Goal: Task Accomplishment & Management: Use online tool/utility

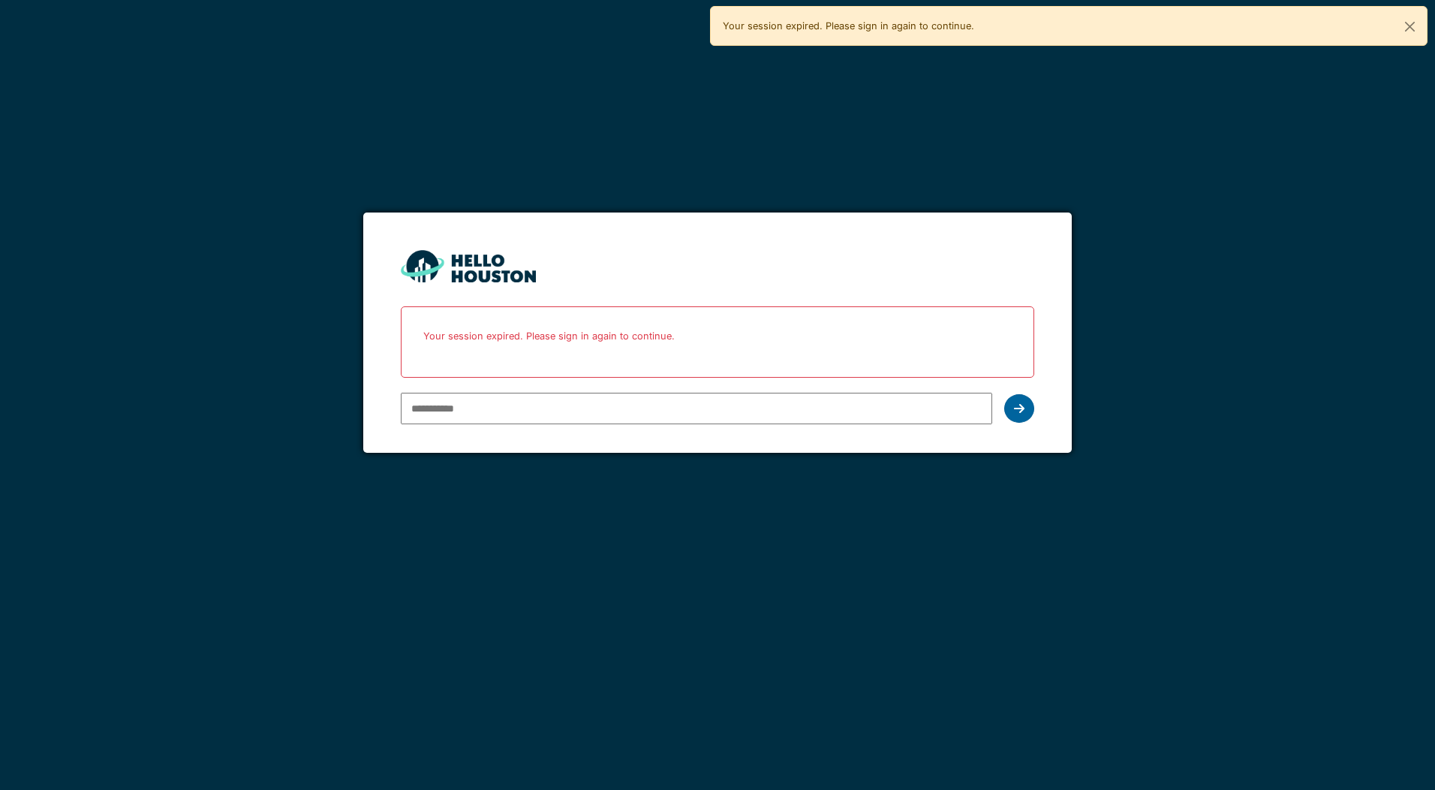
type input "**********"
click at [1014, 407] on icon at bounding box center [1019, 408] width 11 height 12
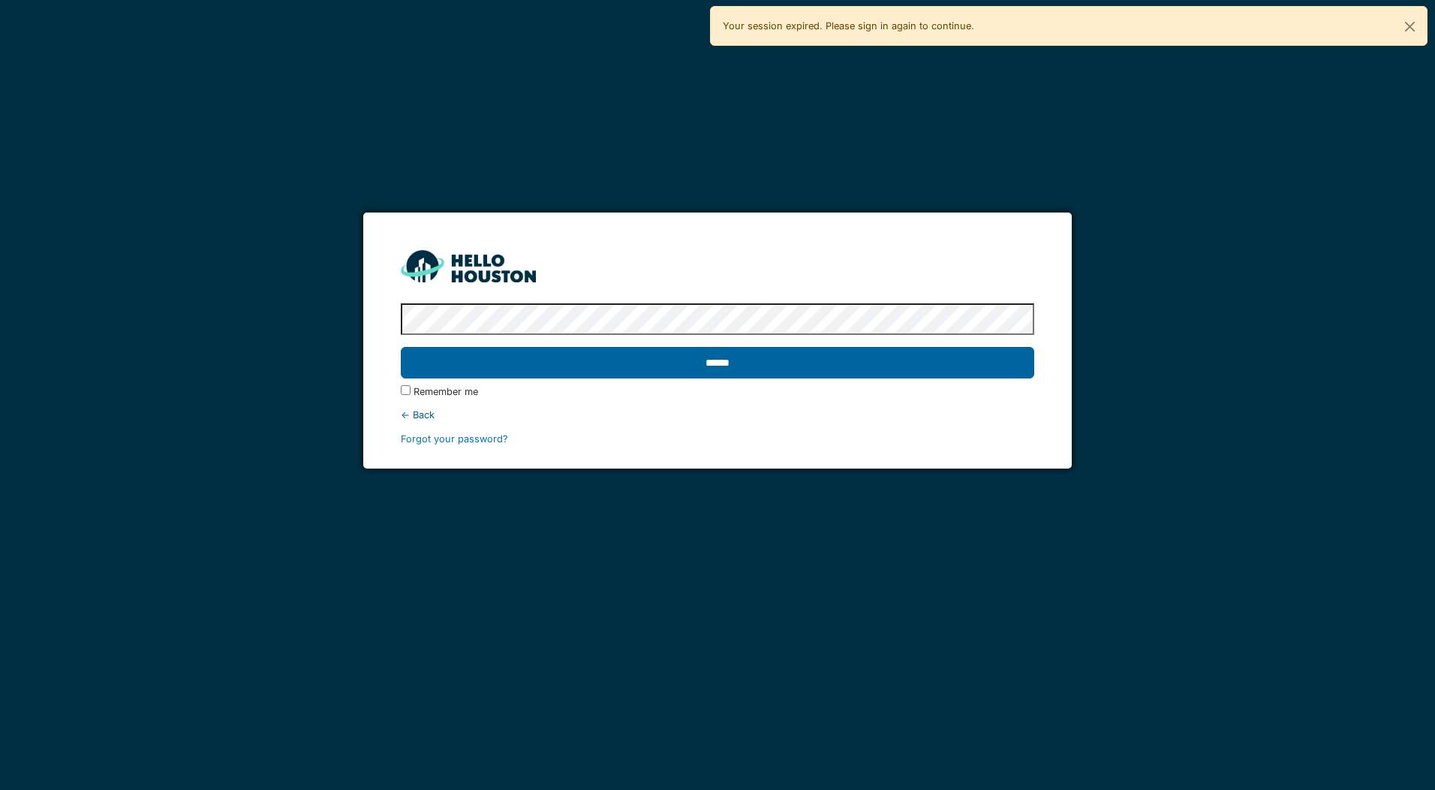
click at [734, 360] on input "******" at bounding box center [717, 363] width 633 height 32
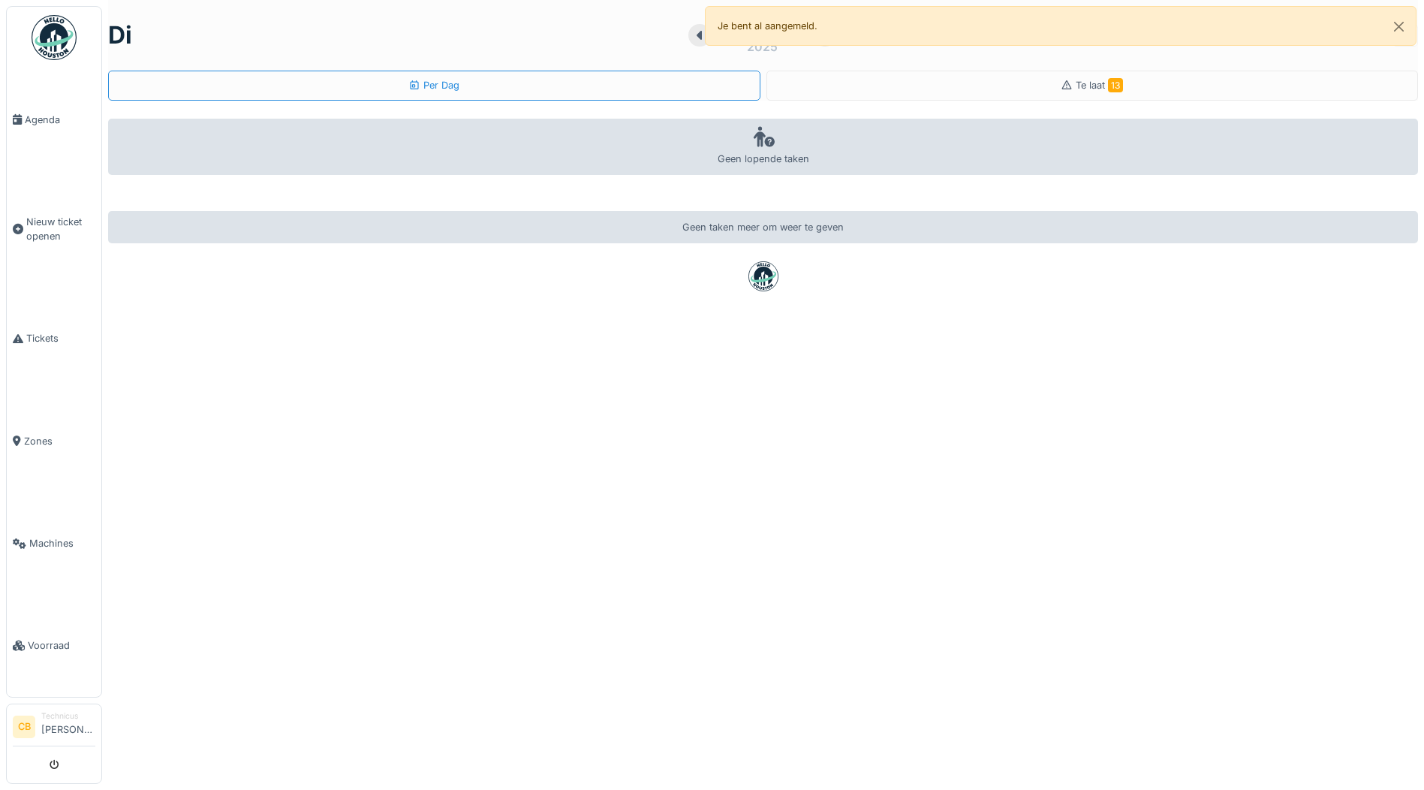
click at [38, 28] on img at bounding box center [54, 37] width 45 height 45
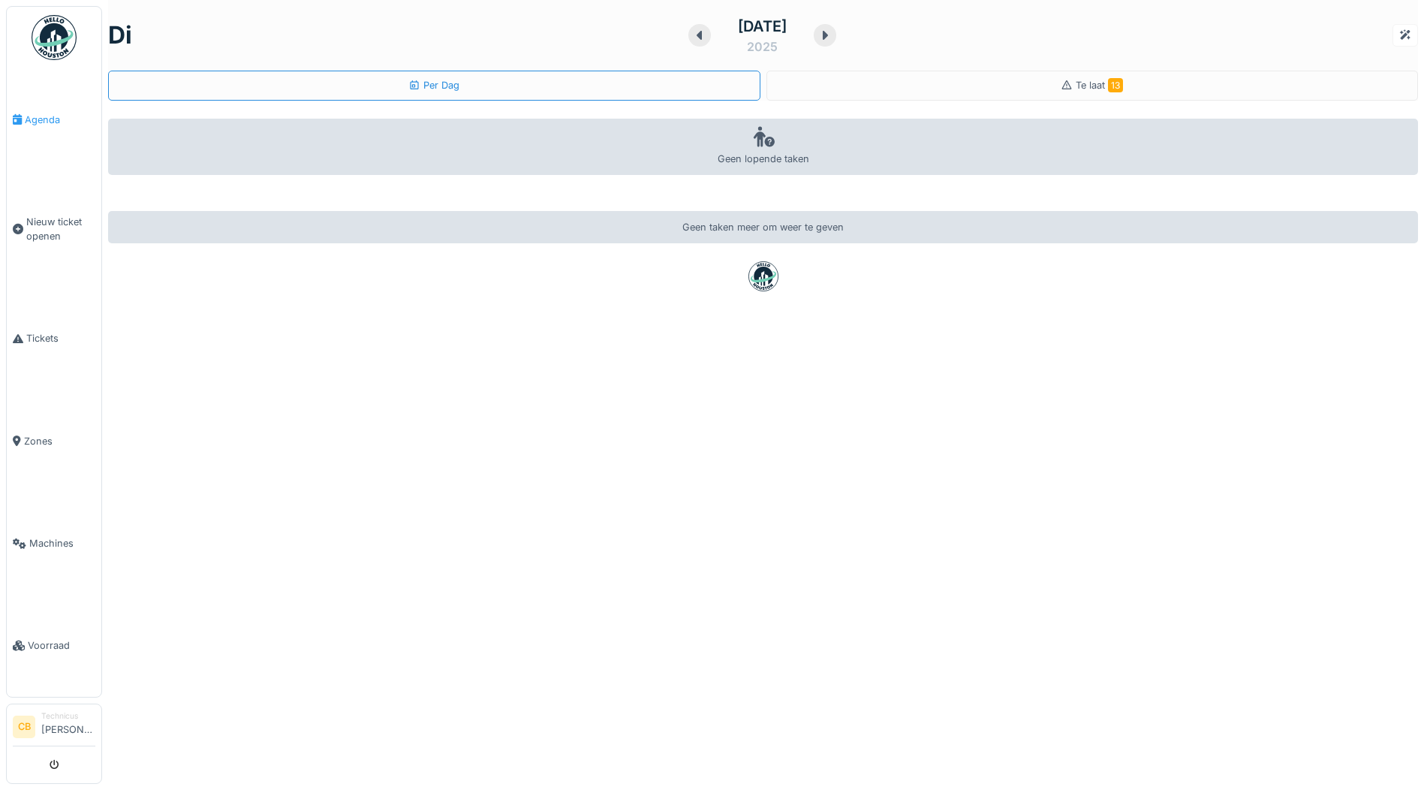
click at [51, 116] on span "Agenda" at bounding box center [60, 120] width 71 height 14
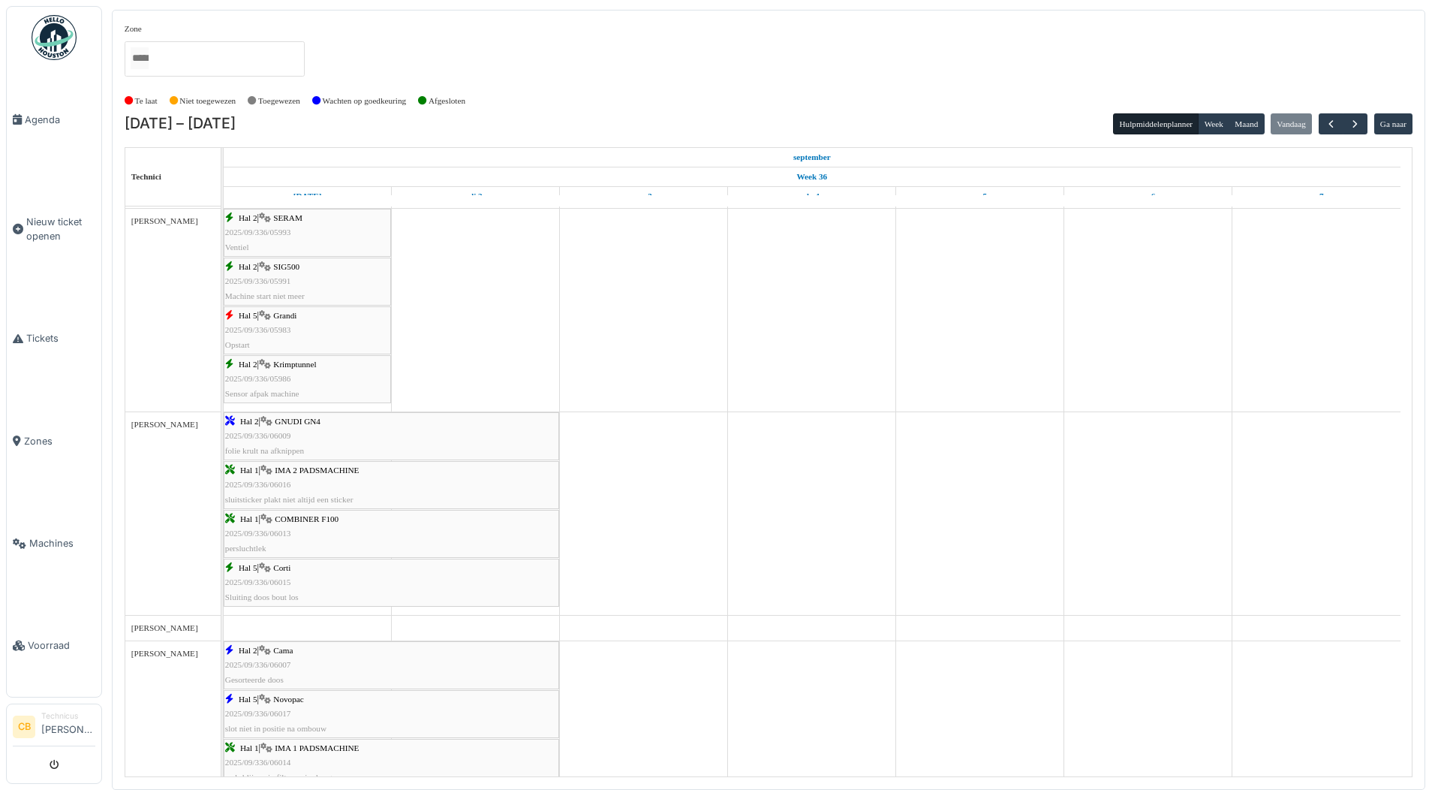
scroll to position [450, 0]
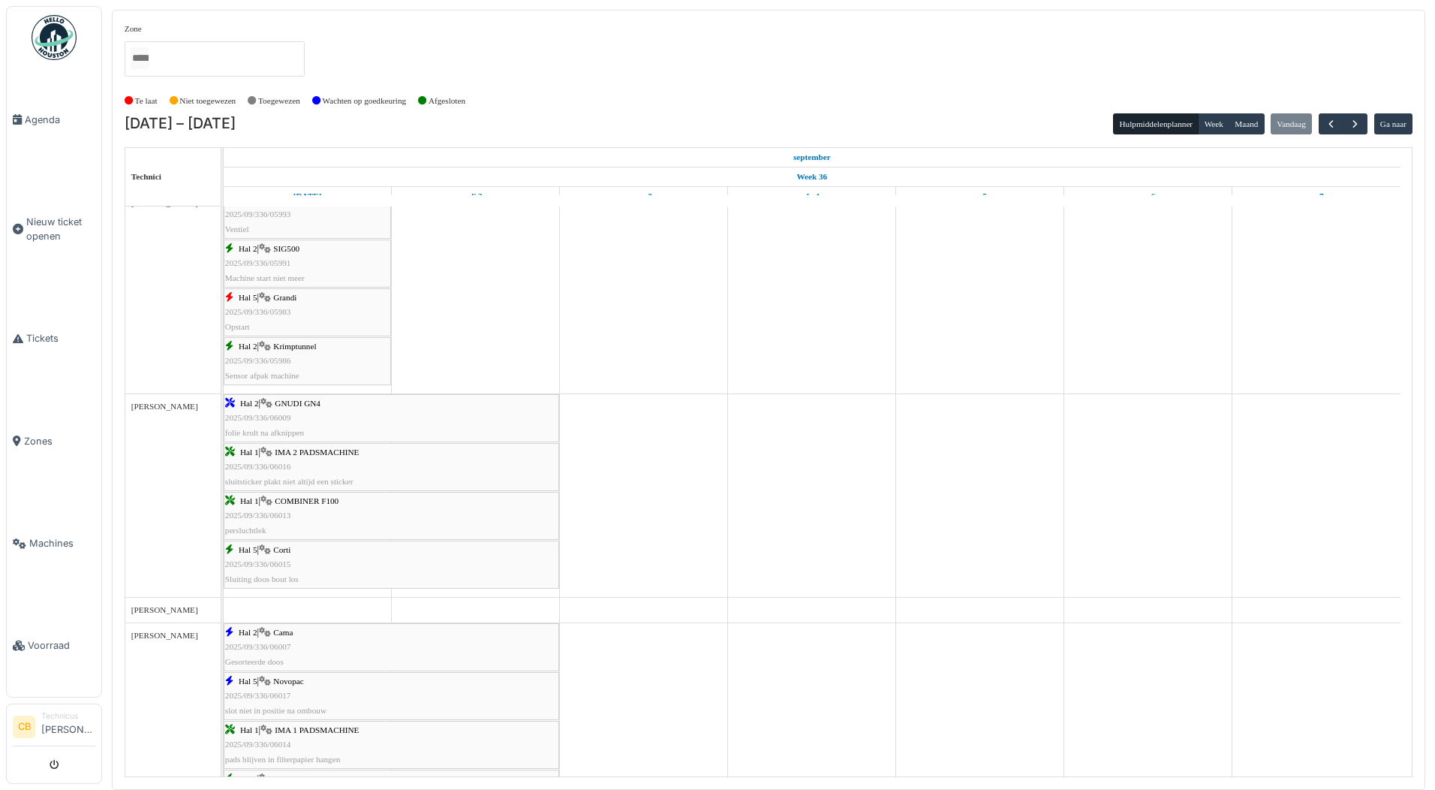
click at [287, 415] on span "2025/09/336/06009" at bounding box center [258, 417] width 66 height 9
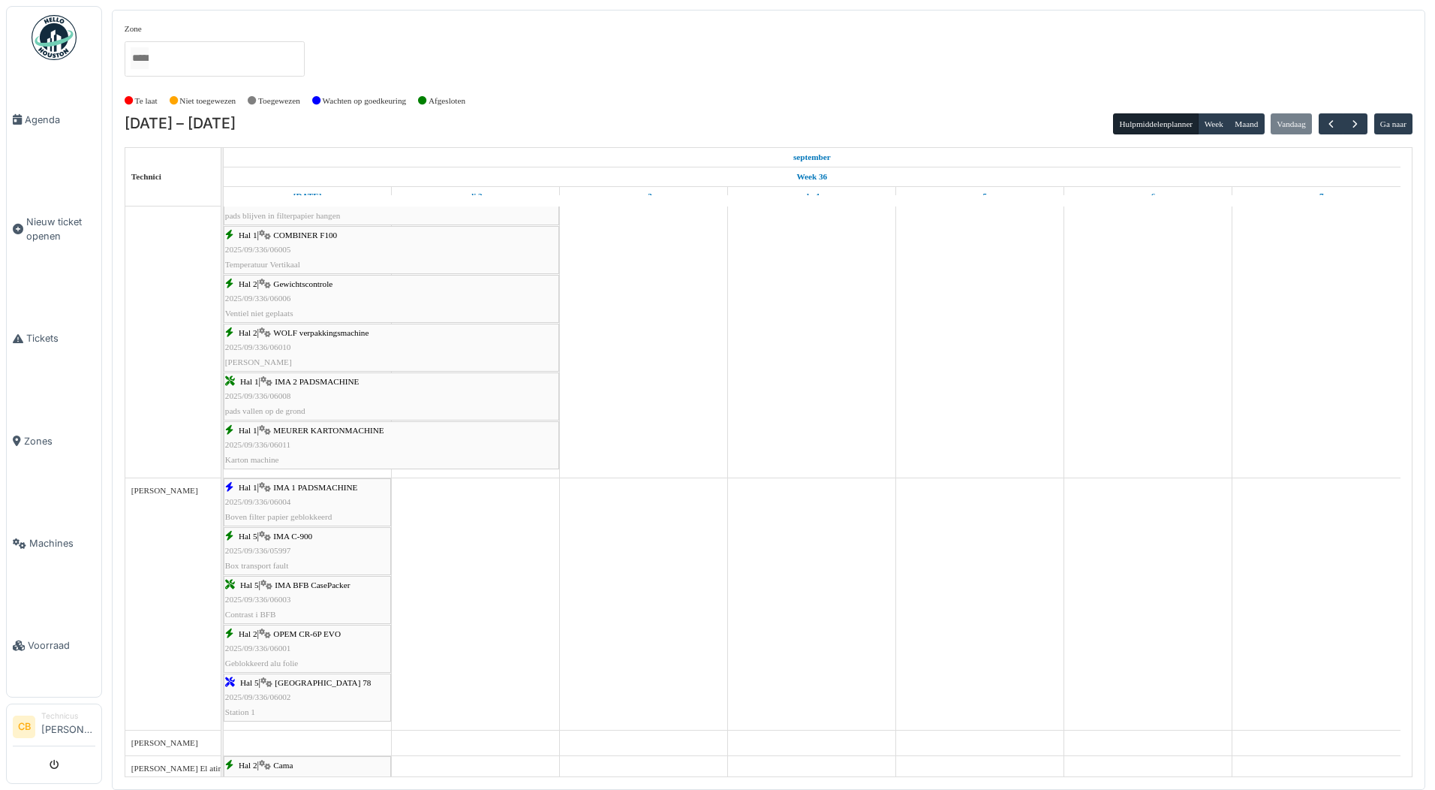
scroll to position [1051, 0]
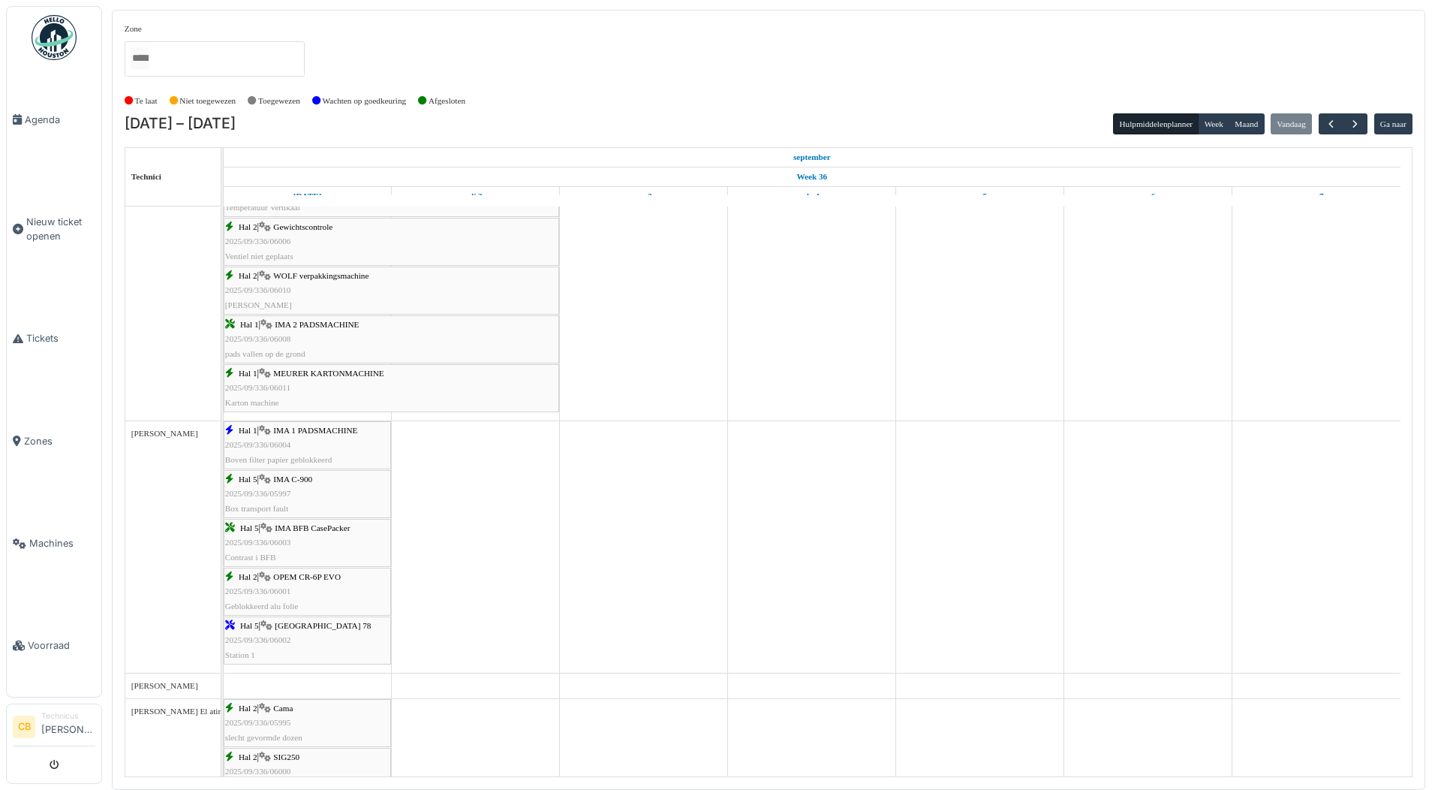
click at [269, 372] on icon at bounding box center [265, 374] width 12 height 10
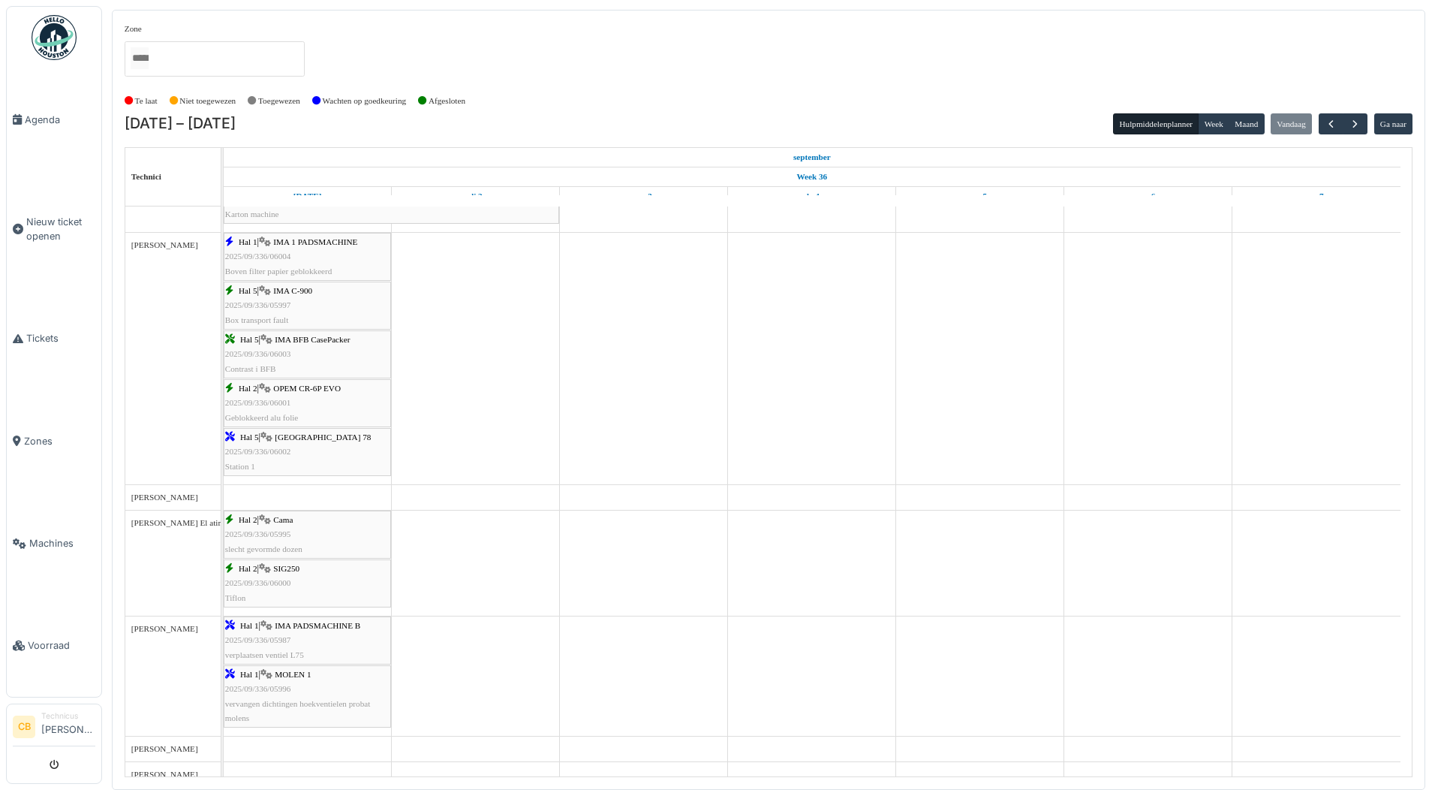
scroll to position [1276, 0]
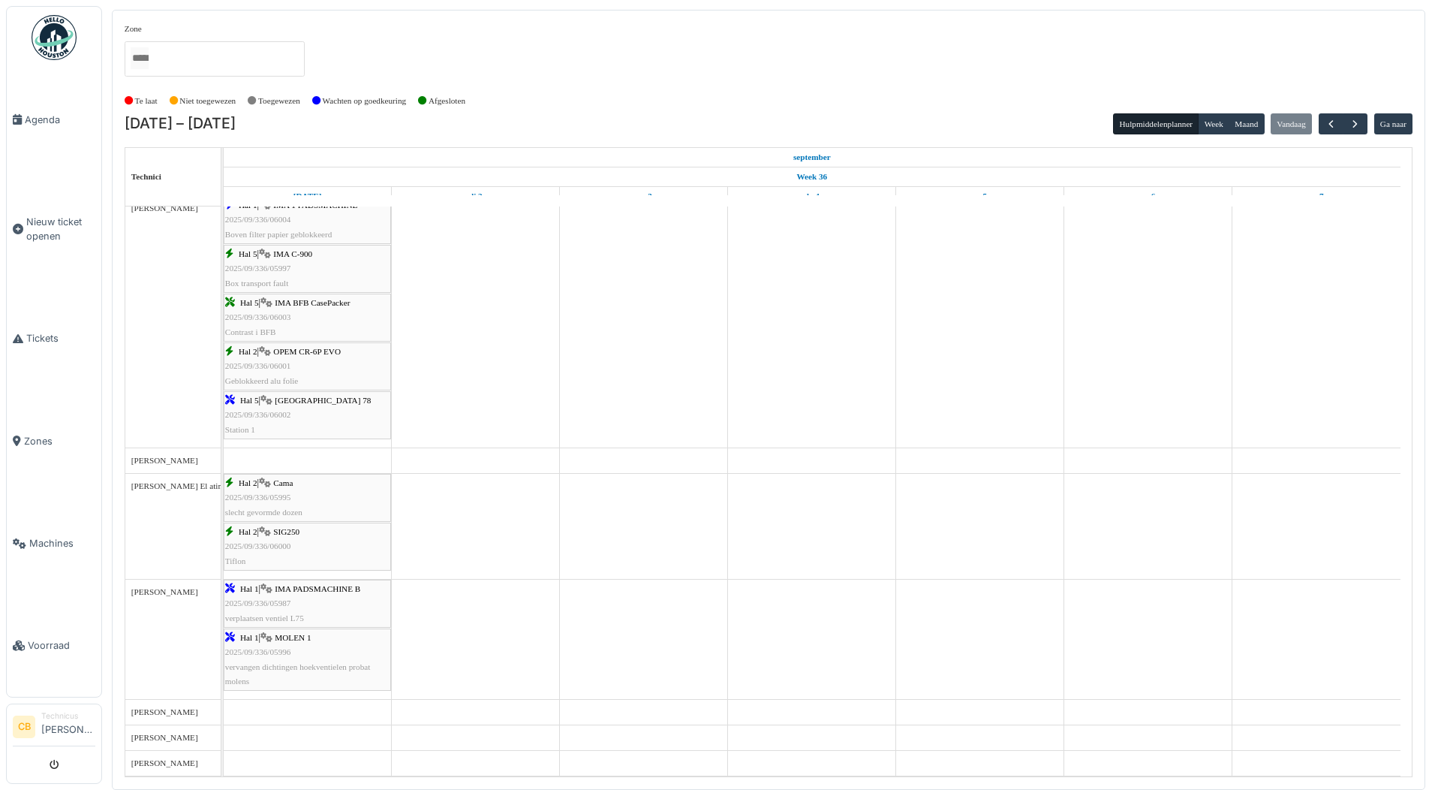
click at [279, 500] on span "2025/09/336/05995" at bounding box center [258, 496] width 66 height 9
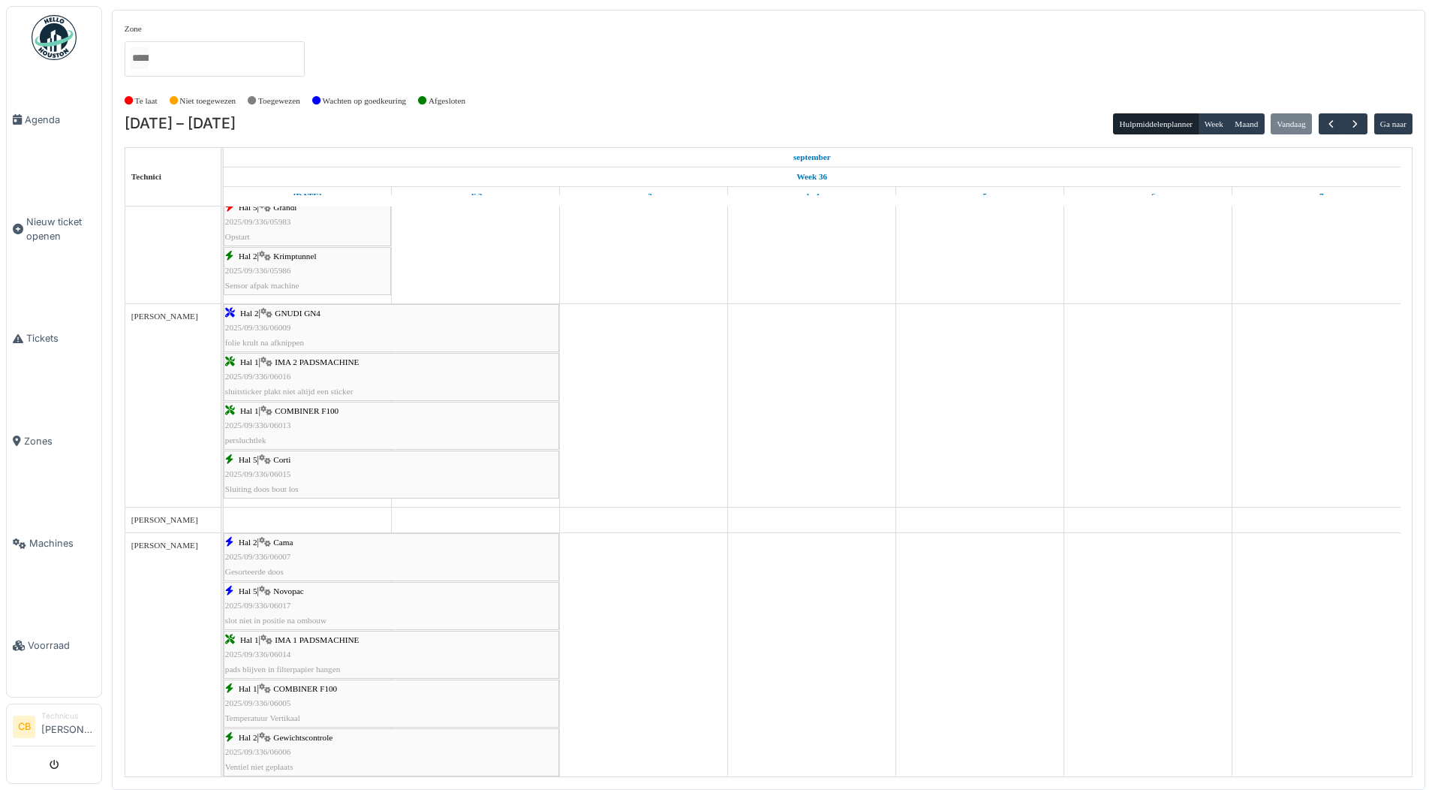
scroll to position [0, 0]
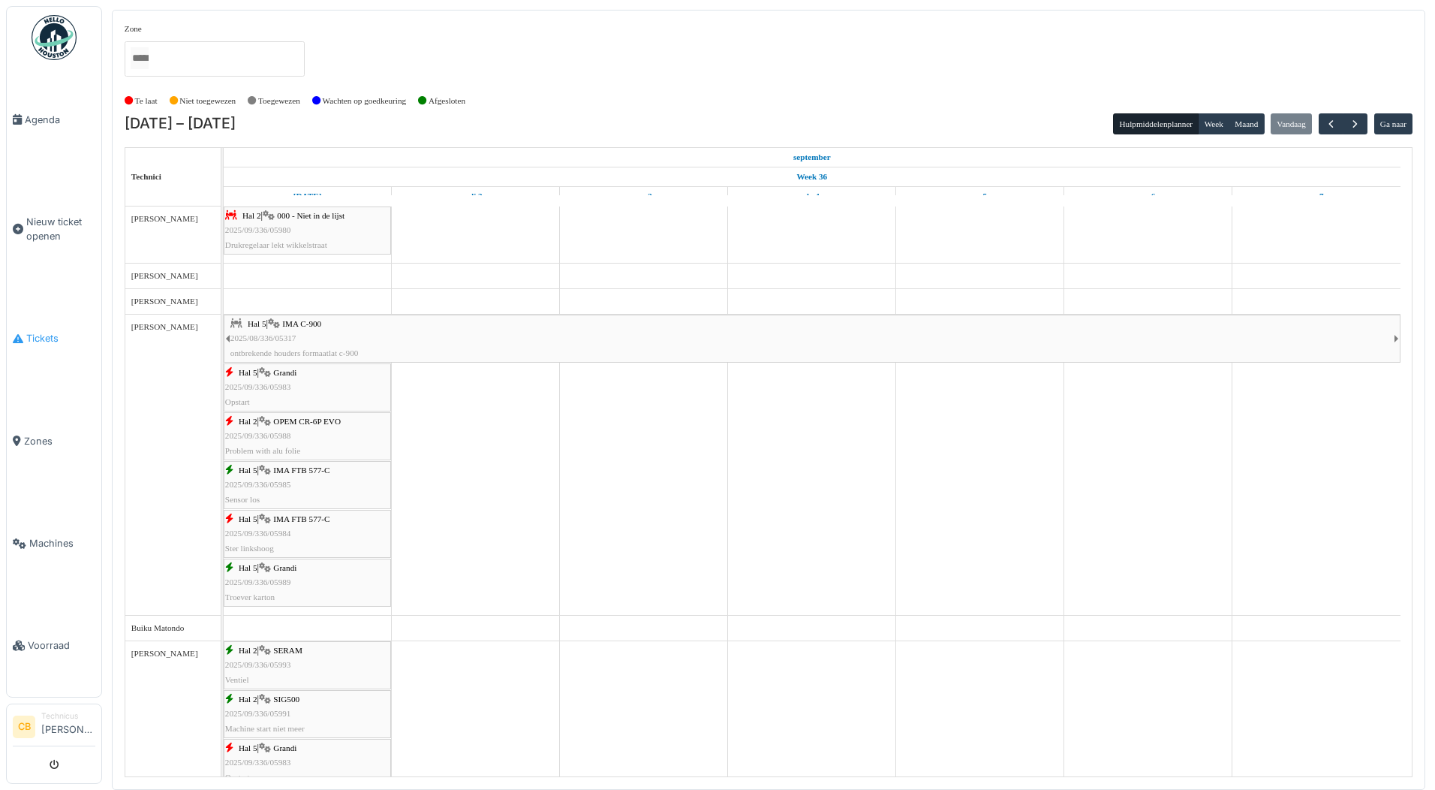
click at [56, 332] on span "Tickets" at bounding box center [60, 338] width 69 height 14
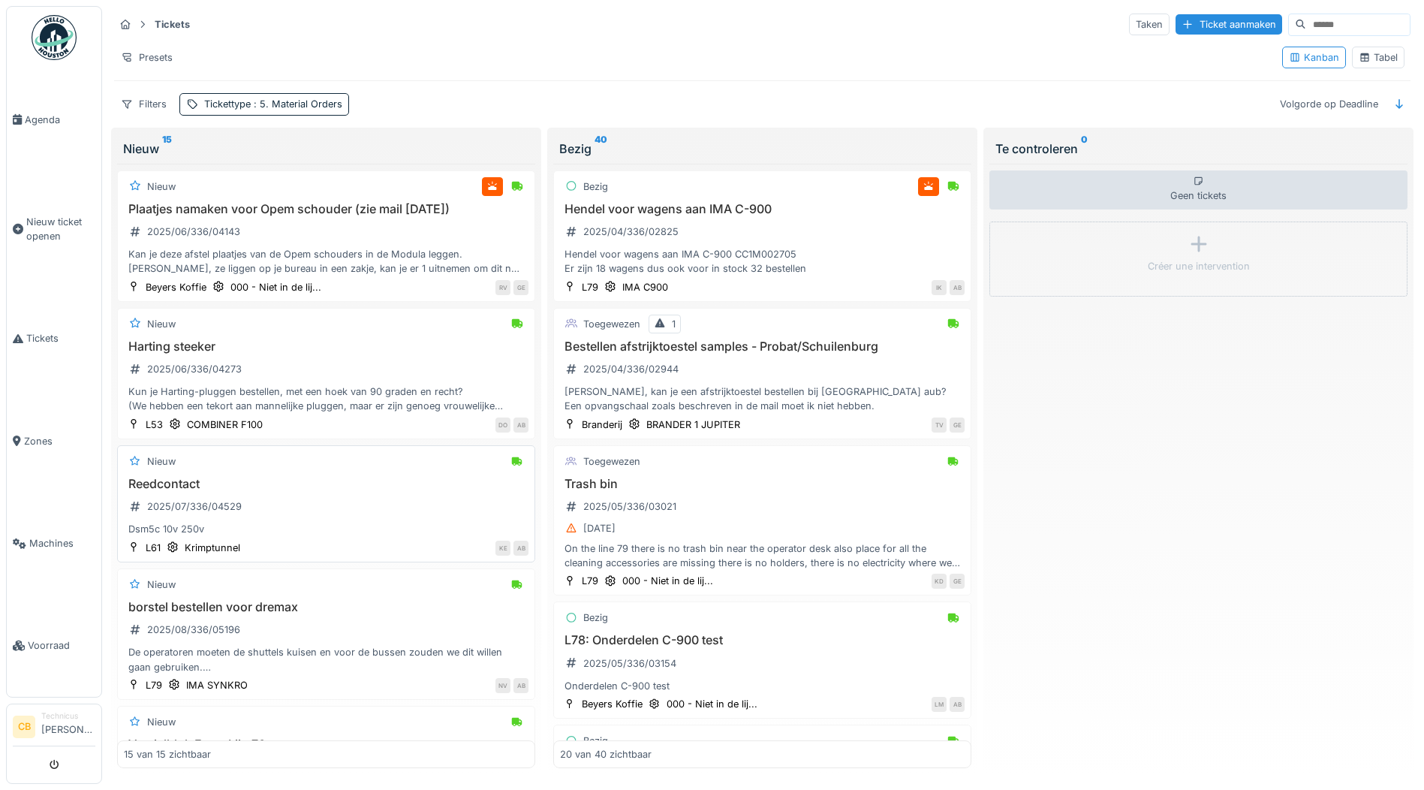
click at [223, 489] on h3 "Reedcontact" at bounding box center [326, 484] width 405 height 14
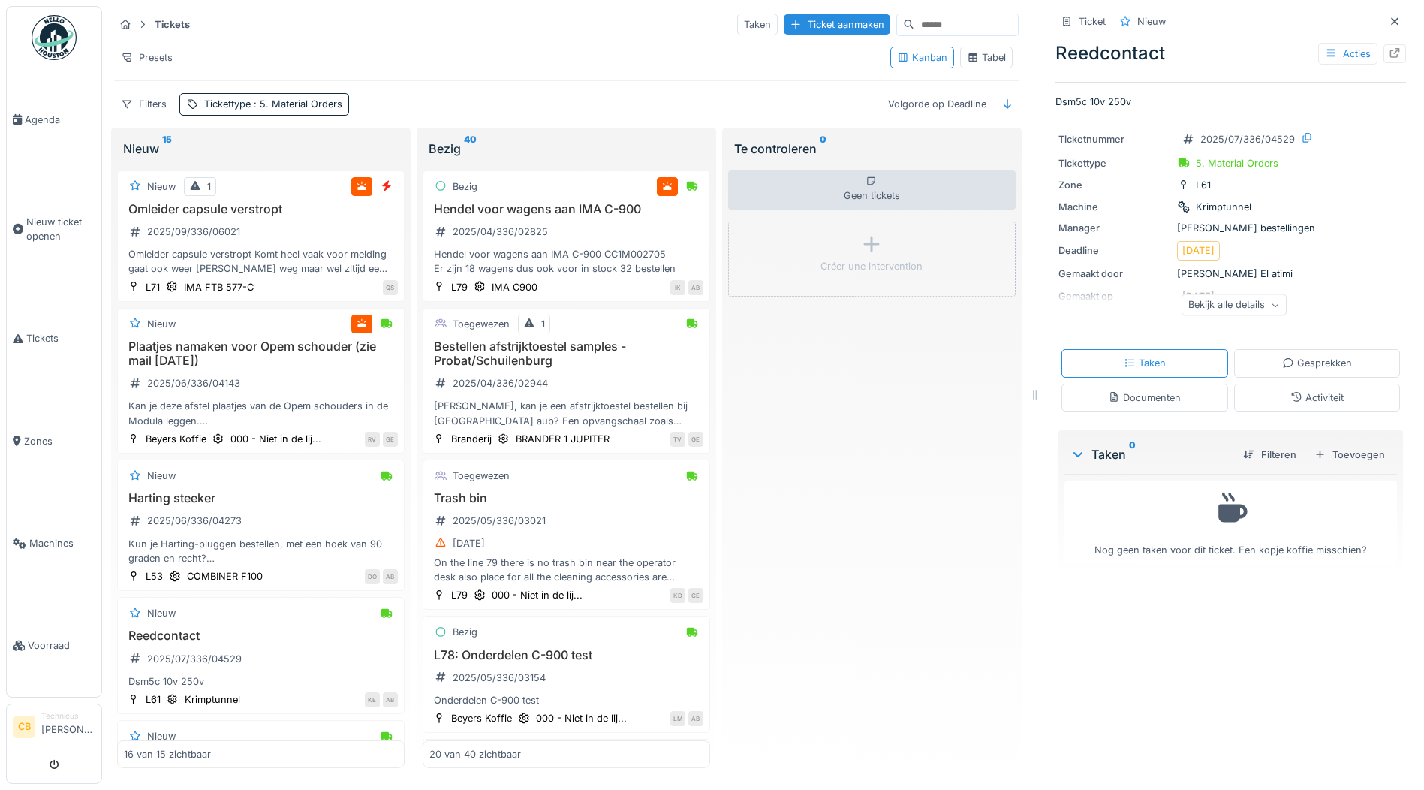
click at [1271, 308] on icon at bounding box center [1275, 305] width 9 height 8
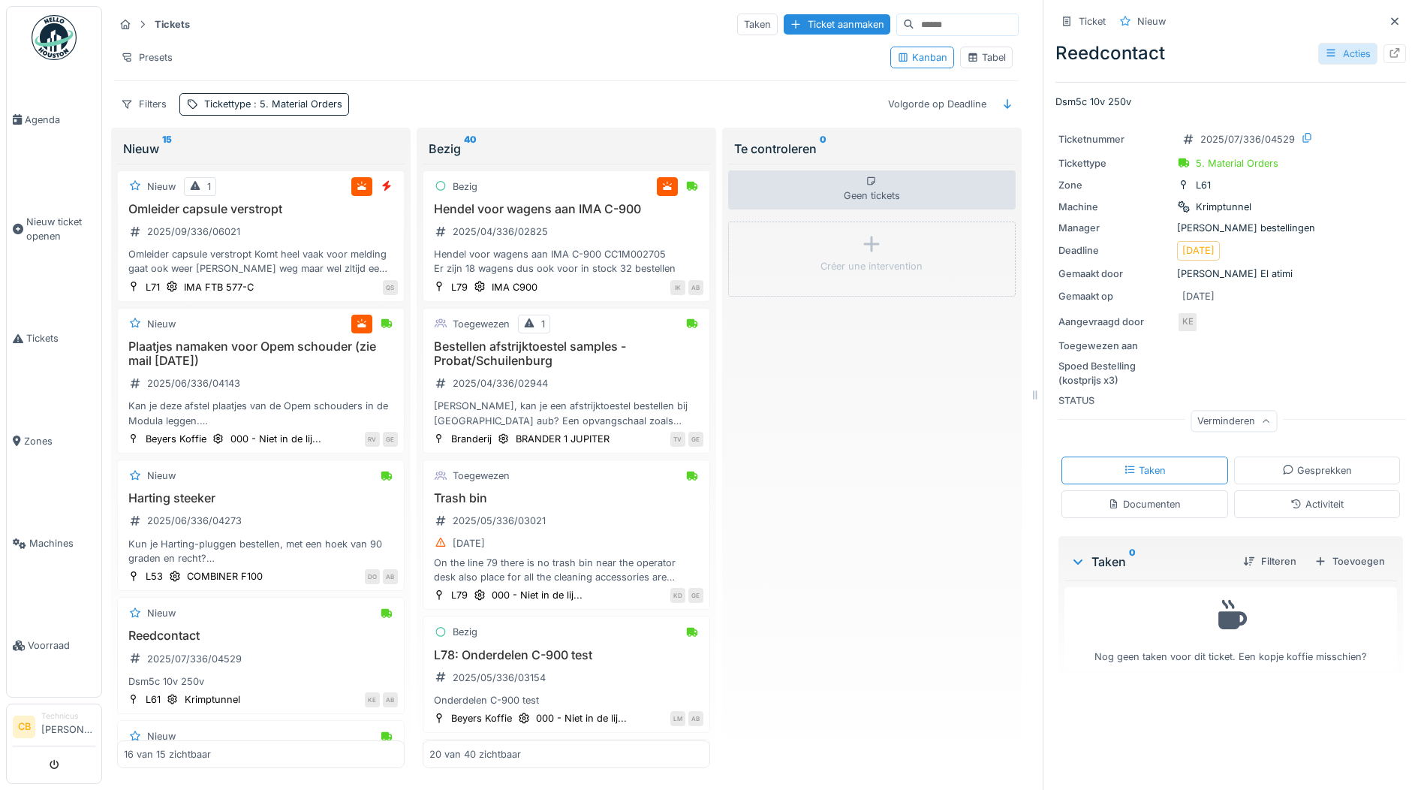
click at [1324, 50] on div "Acties" at bounding box center [1347, 54] width 59 height 22
click at [1210, 15] on div "Ticket Nieuw" at bounding box center [1230, 21] width 350 height 25
click at [1324, 47] on div "Acties" at bounding box center [1347, 54] width 59 height 22
click at [1318, 106] on div "Activiteitenlogboeken bekijken" at bounding box center [1251, 109] width 176 height 23
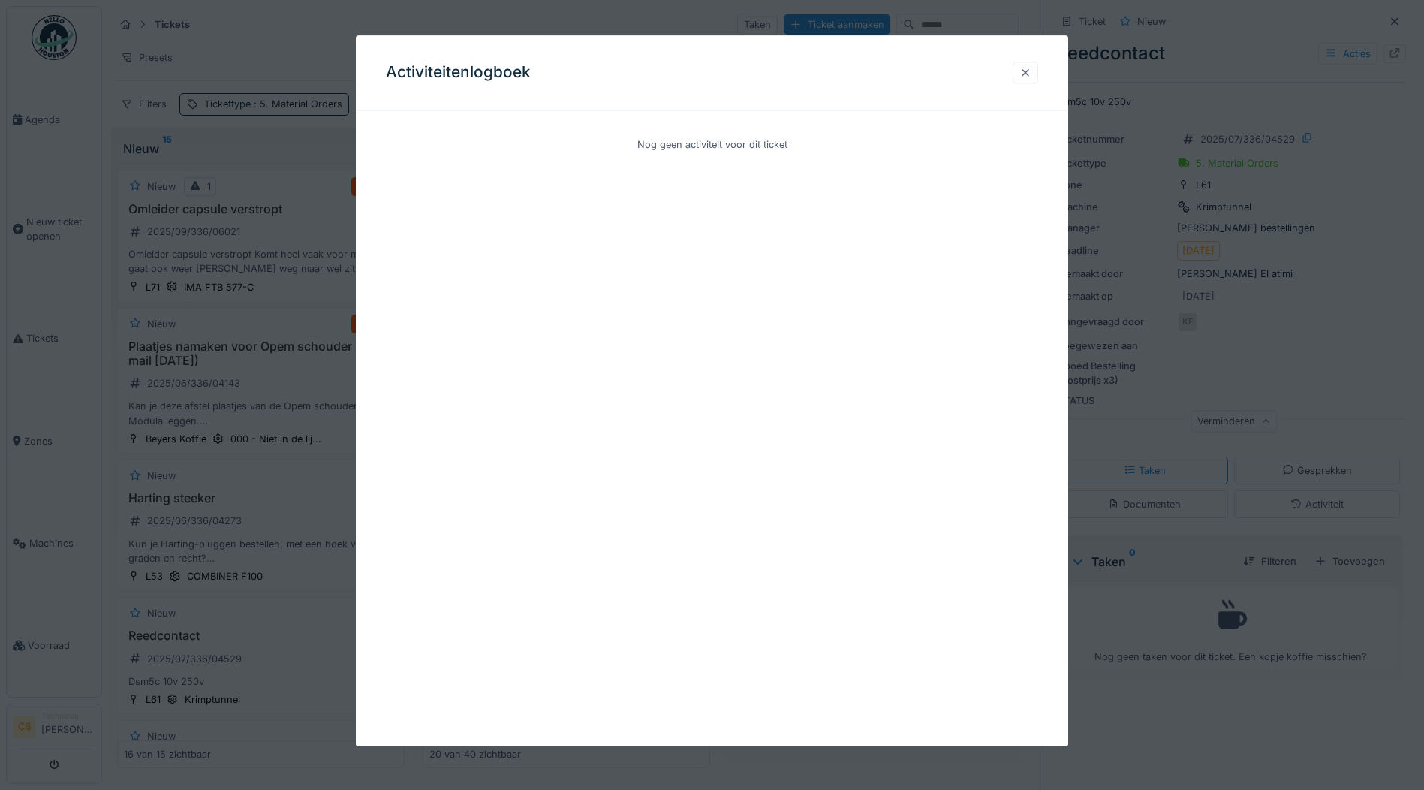
click at [1031, 69] on div at bounding box center [1025, 72] width 12 height 14
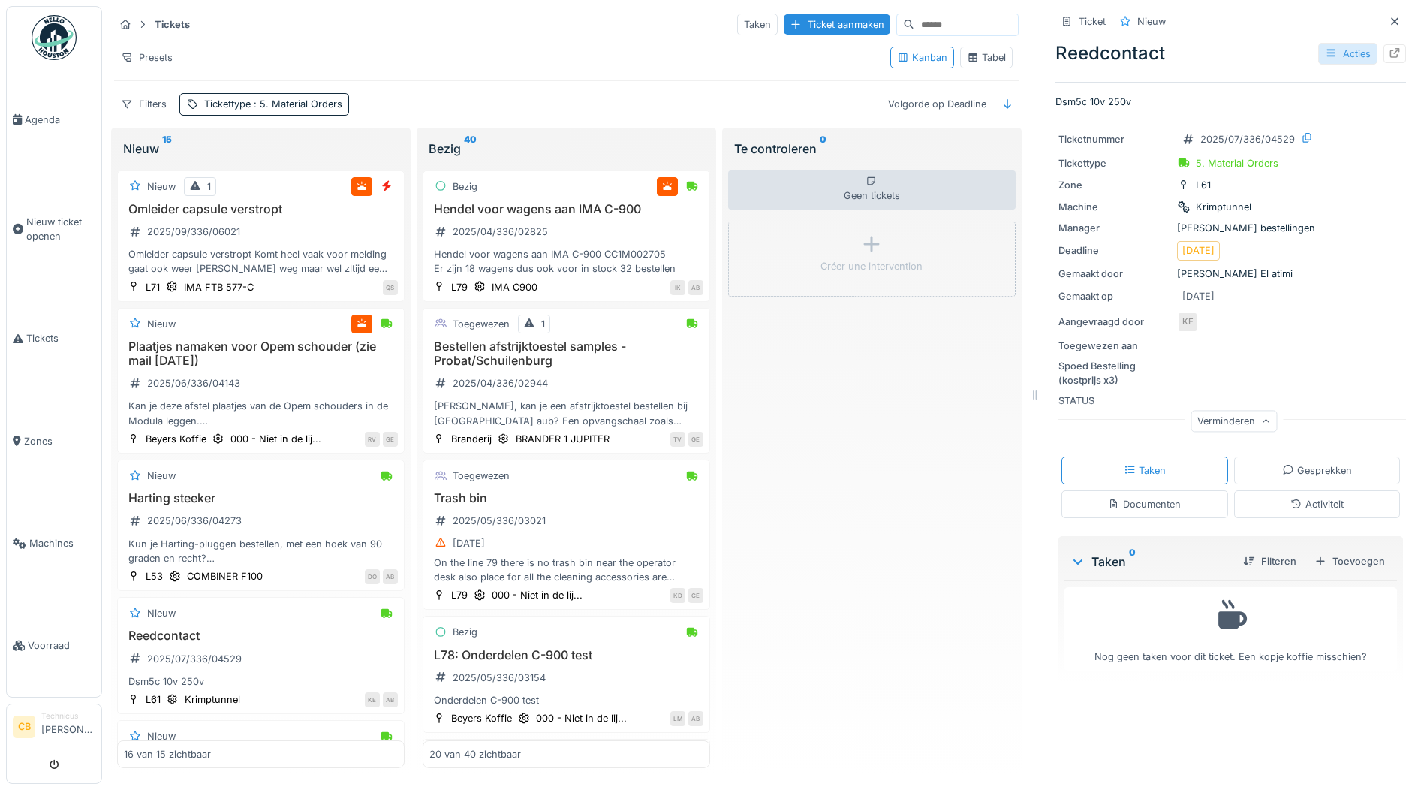
click at [1328, 51] on div "Acties" at bounding box center [1347, 54] width 59 height 22
click at [528, 37] on div "Tickets Taken Ticket aanmaken" at bounding box center [566, 24] width 904 height 25
